Goal: Communication & Community: Ask a question

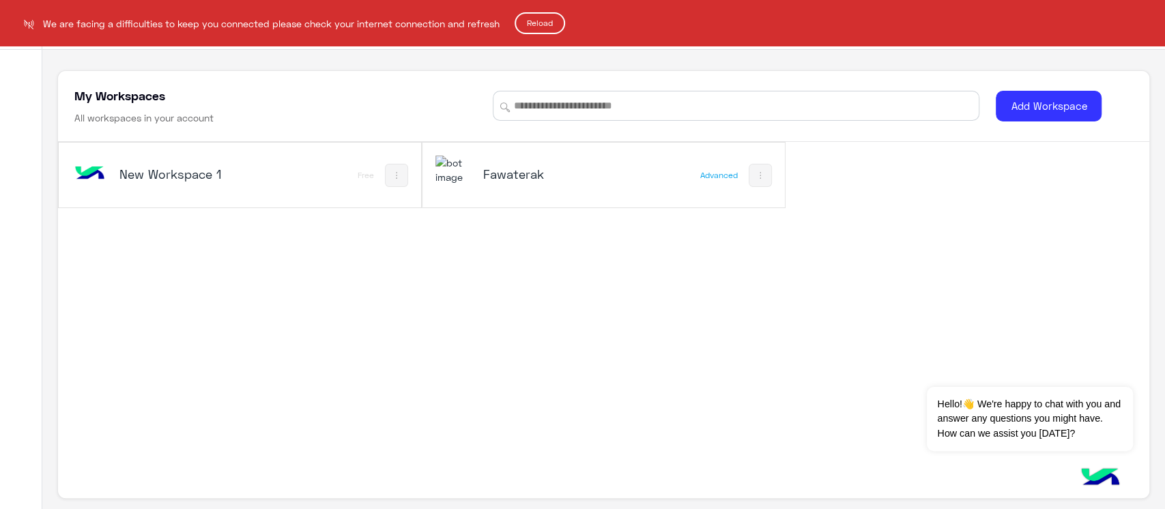
click at [515, 183] on html "We are facing a difficulties to keep you connected please check your internet c…" at bounding box center [582, 254] width 1165 height 509
click at [520, 166] on html "We are facing a difficulties to keep you connected please check your internet c…" at bounding box center [582, 254] width 1165 height 509
click at [451, 175] on html "We are facing a difficulties to keep you connected please check your internet c…" at bounding box center [582, 254] width 1165 height 509
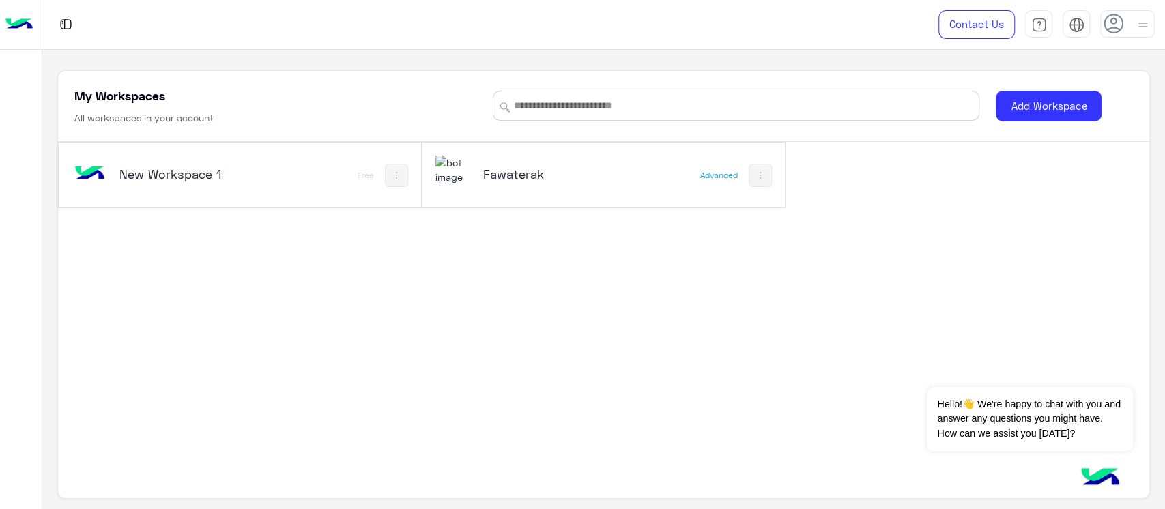
click at [530, 184] on div "Fawaterak" at bounding box center [544, 175] width 122 height 19
click at [471, 177] on div "Fawaterak" at bounding box center [537, 176] width 202 height 40
click at [470, 177] on div "Fawaterak" at bounding box center [537, 176] width 202 height 40
click at [485, 168] on h5 "Fawaterak" at bounding box center [544, 174] width 122 height 16
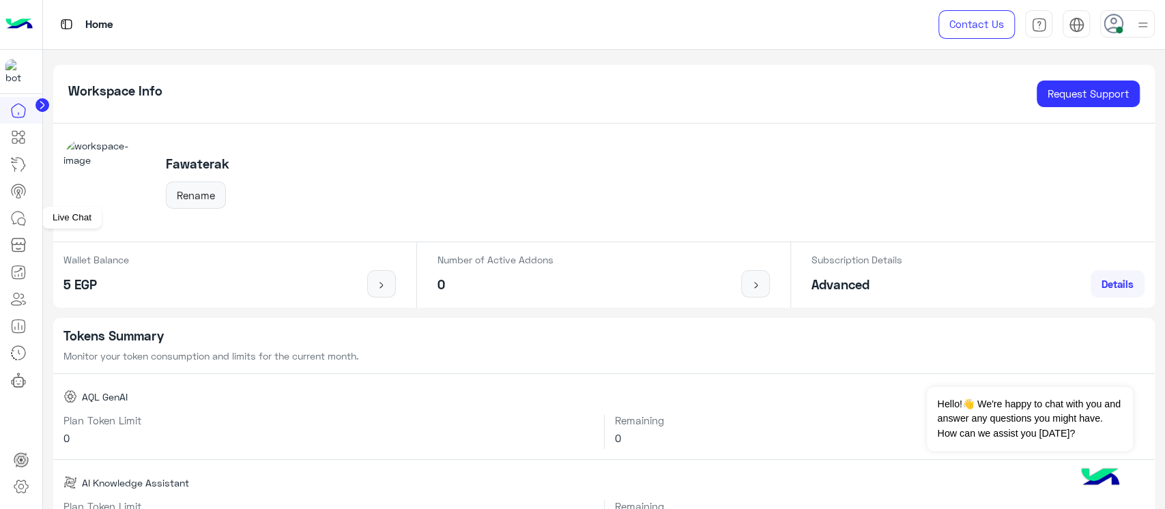
click at [4, 212] on link at bounding box center [18, 218] width 37 height 27
